Goal: Entertainment & Leisure: Consume media (video, audio)

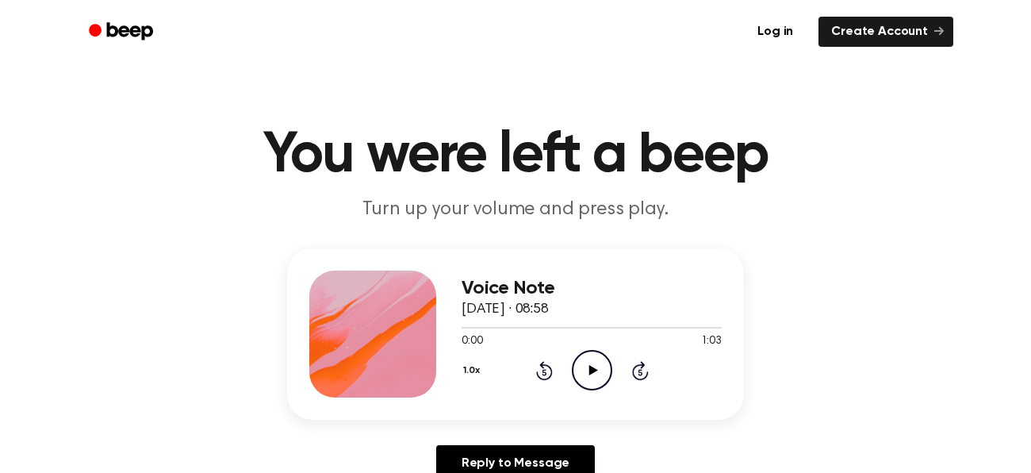
click at [584, 368] on icon "Play Audio" at bounding box center [592, 370] width 40 height 40
click at [596, 372] on icon "Play Audio" at bounding box center [592, 370] width 40 height 40
click at [599, 258] on div "Voice Note 30 September 2025 · 08:58 1:03 1:03 Your browser does not support th…" at bounding box center [515, 333] width 457 height 171
click at [594, 370] on icon at bounding box center [592, 370] width 9 height 10
click at [595, 373] on icon "Play Audio" at bounding box center [592, 370] width 40 height 40
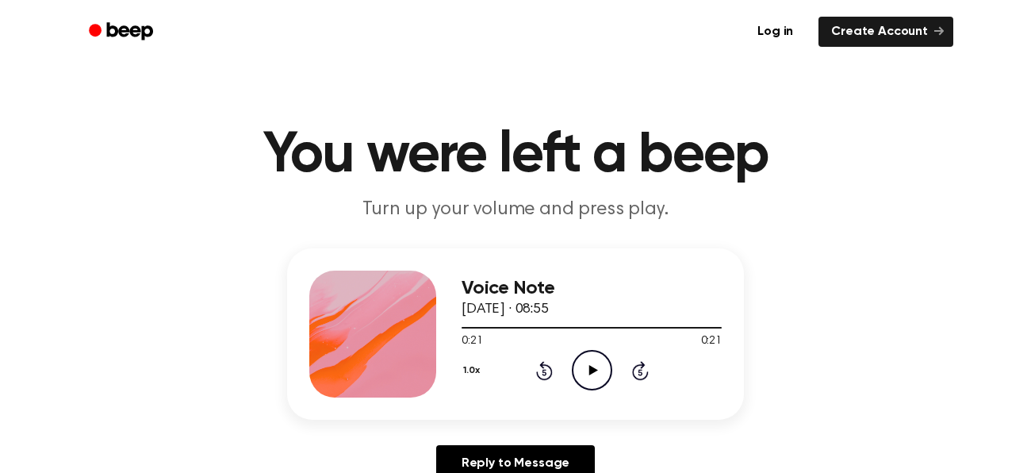
click at [591, 368] on icon at bounding box center [592, 370] width 9 height 10
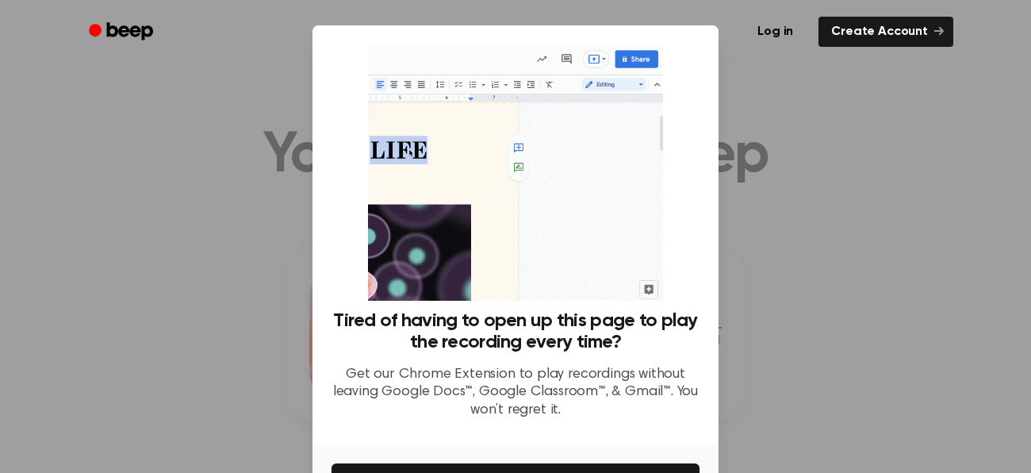
click at [771, 357] on div at bounding box center [515, 236] width 1031 height 473
click at [190, 135] on div at bounding box center [515, 236] width 1031 height 473
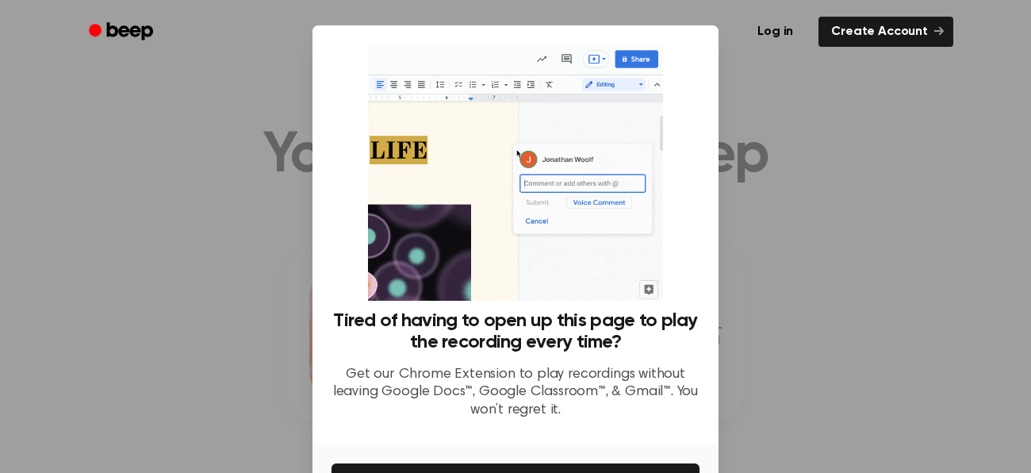
click at [237, 260] on div at bounding box center [515, 236] width 1031 height 473
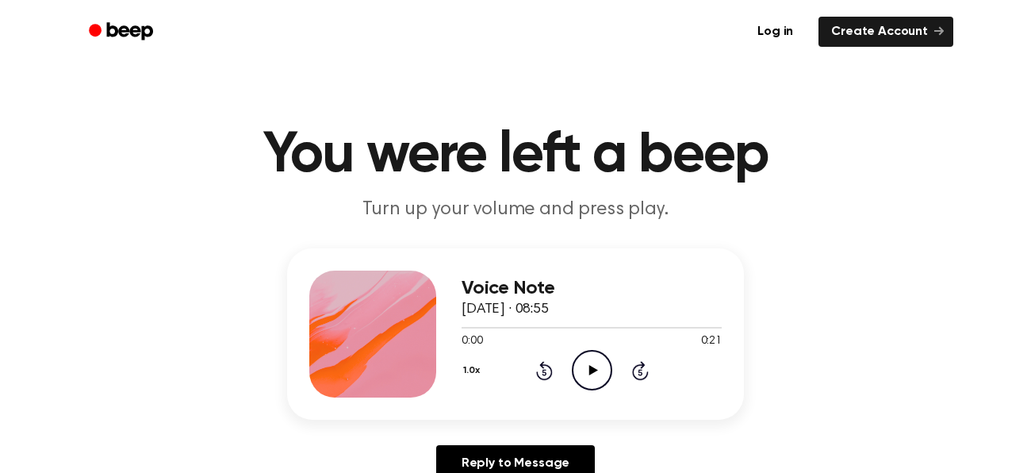
click at [594, 370] on icon at bounding box center [592, 370] width 9 height 10
click at [597, 369] on icon "Play Audio" at bounding box center [592, 370] width 40 height 40
click at [591, 366] on icon "Play Audio" at bounding box center [592, 370] width 40 height 40
click at [595, 371] on icon "Play Audio" at bounding box center [592, 370] width 40 height 40
